Goal: Task Accomplishment & Management: Use online tool/utility

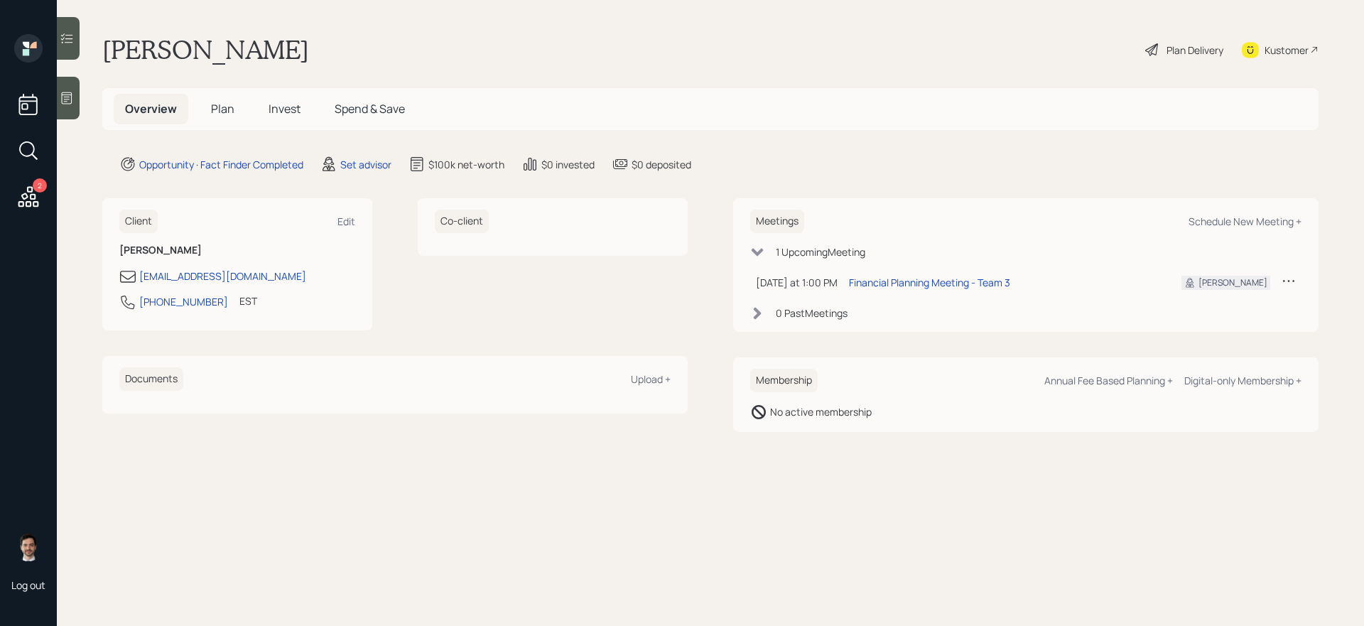
click at [221, 107] on span "Plan" at bounding box center [222, 109] width 23 height 16
